Goal: Task Accomplishment & Management: Use online tool/utility

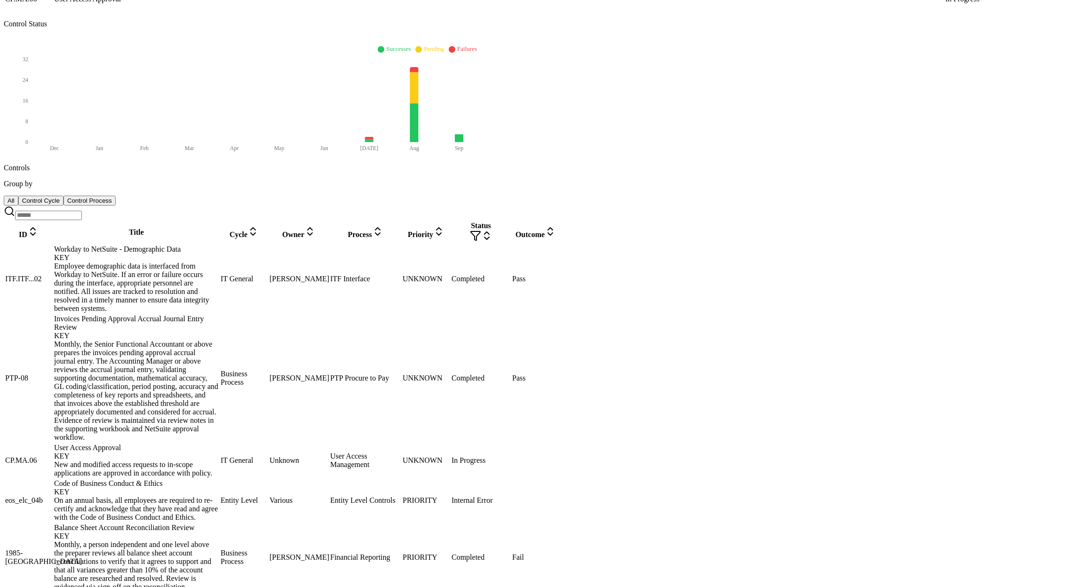
scroll to position [223, 0]
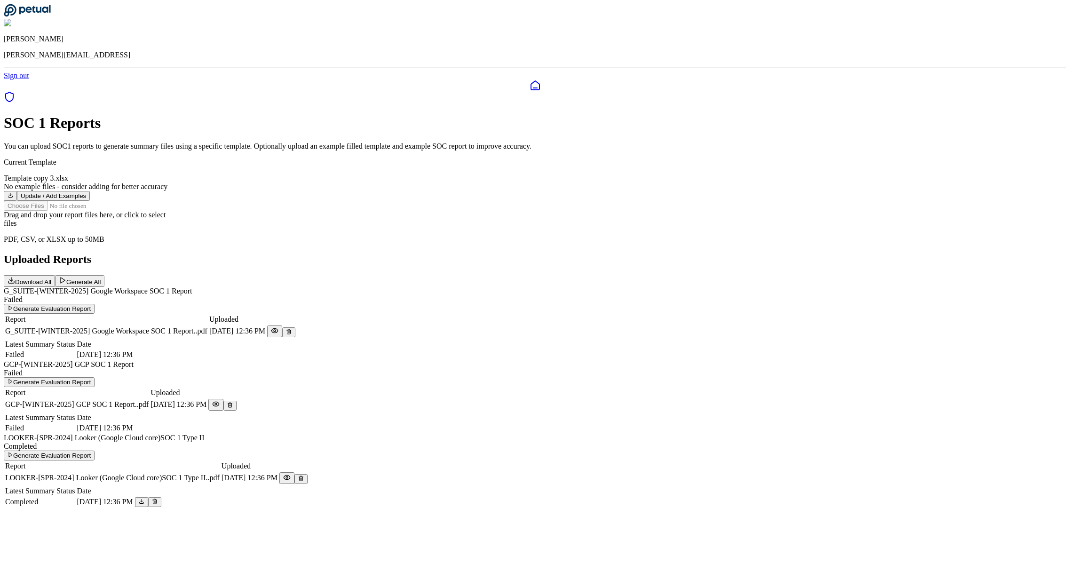
click at [90, 191] on button "Update / Add Examples" at bounding box center [53, 196] width 73 height 10
